Goal: Transaction & Acquisition: Book appointment/travel/reservation

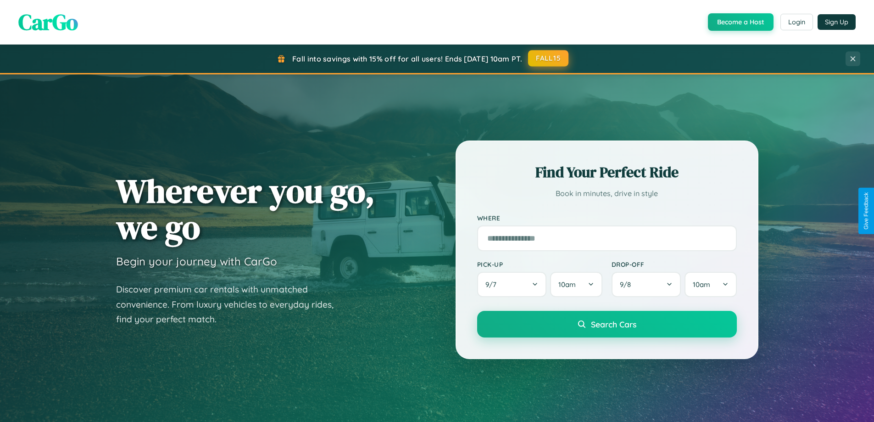
click at [549, 58] on button "FALL15" at bounding box center [548, 58] width 40 height 17
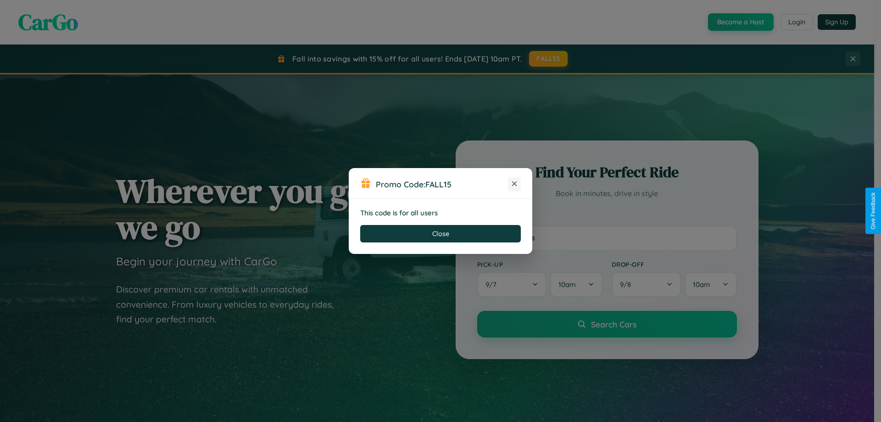
click at [514, 184] on icon at bounding box center [514, 183] width 9 height 9
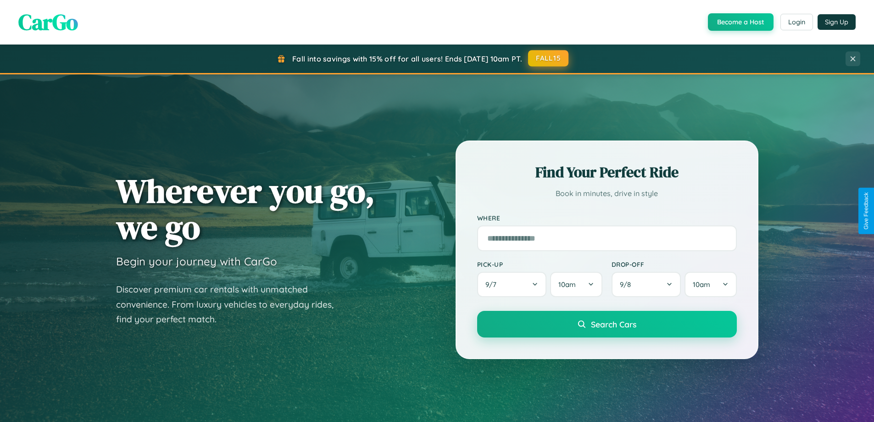
click at [549, 58] on button "FALL15" at bounding box center [548, 58] width 40 height 17
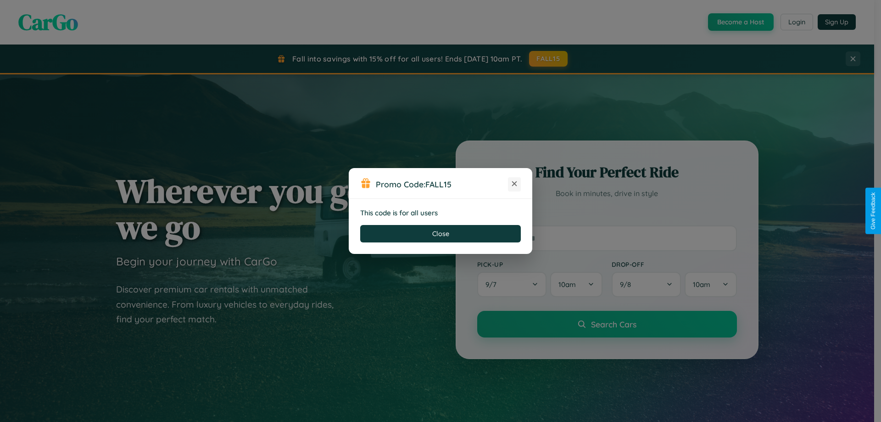
click at [514, 184] on icon at bounding box center [514, 183] width 9 height 9
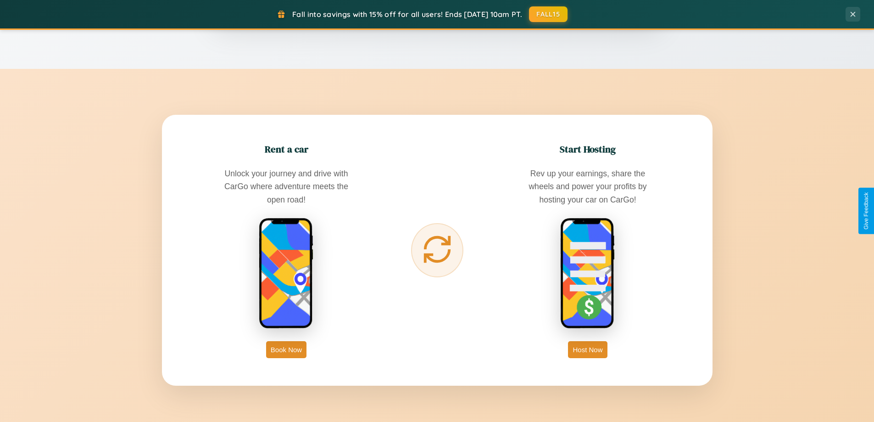
scroll to position [1474, 0]
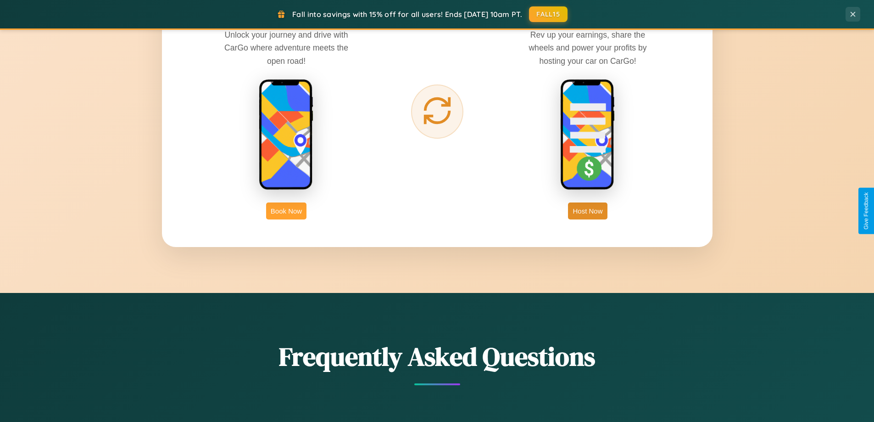
click at [286, 211] on button "Book Now" at bounding box center [286, 210] width 40 height 17
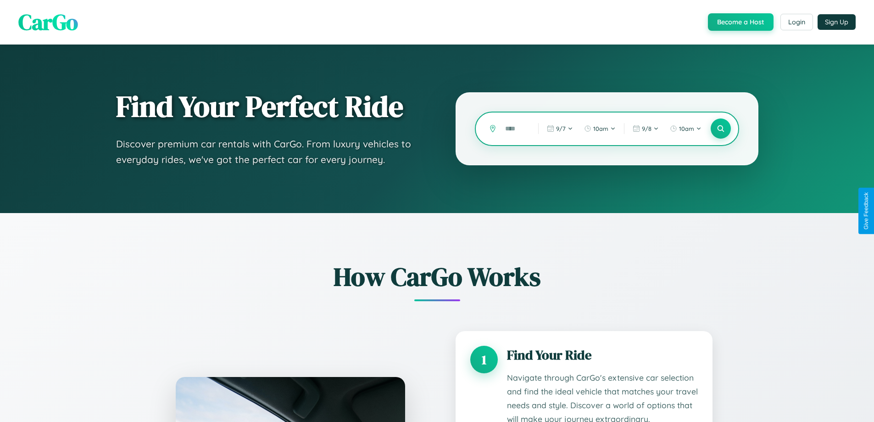
click at [515, 128] on input "text" at bounding box center [515, 129] width 28 height 16
type input "*****"
click at [720, 128] on icon at bounding box center [720, 128] width 9 height 9
